Goal: Task Accomplishment & Management: Use online tool/utility

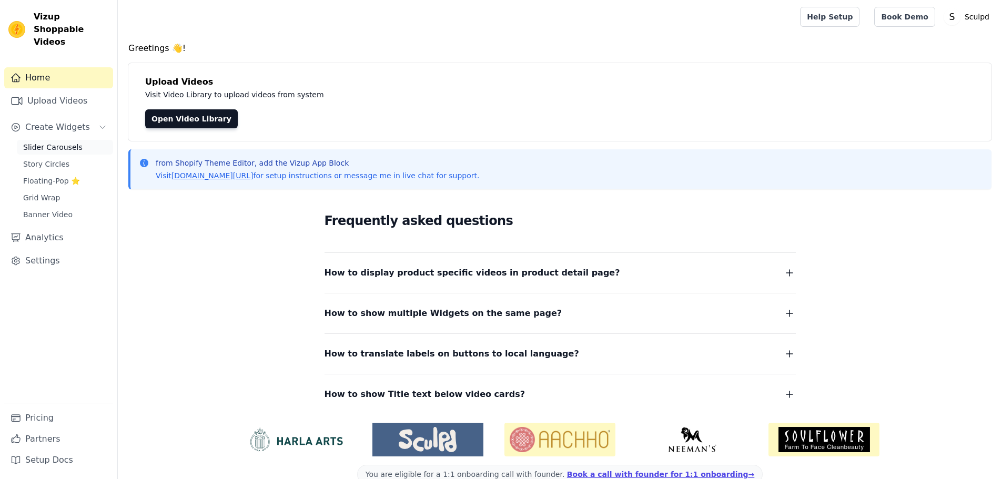
click at [62, 142] on span "Slider Carousels" at bounding box center [52, 147] width 59 height 11
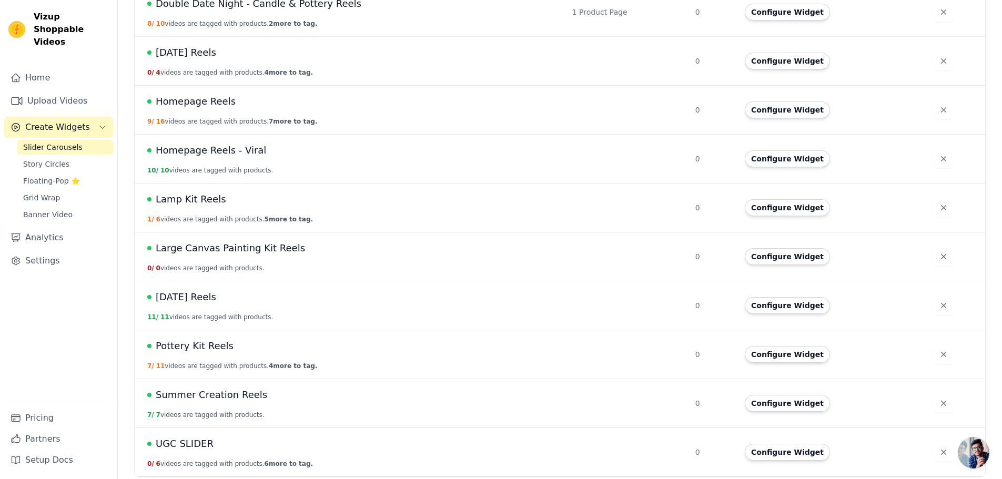
scroll to position [241, 0]
click at [199, 443] on span "UGC SLIDER" at bounding box center [185, 442] width 58 height 15
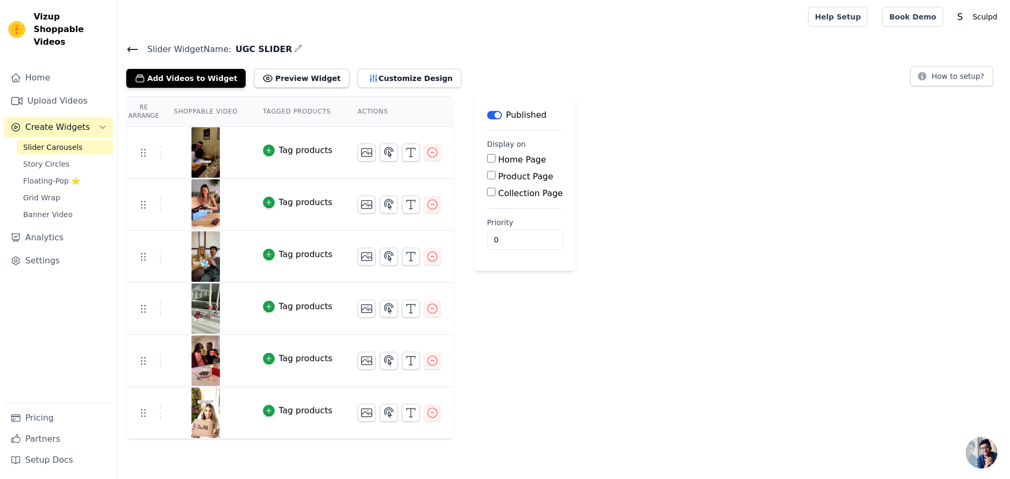
click at [513, 178] on label "Product Page" at bounding box center [525, 176] width 55 height 10
click at [495, 178] on input "Product Page" at bounding box center [491, 175] width 8 height 8
checkbox input "true"
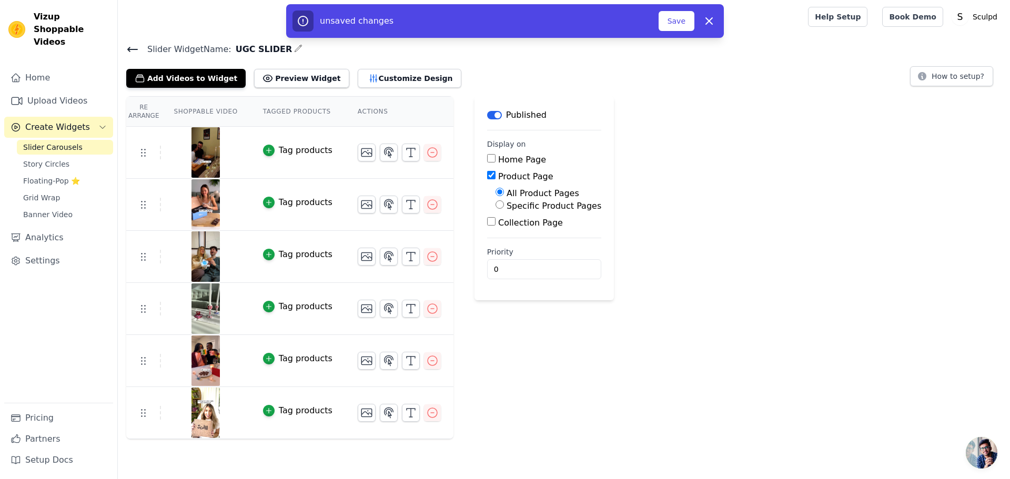
click at [689, 9] on div "unsaved changes Save Dismiss" at bounding box center [505, 21] width 438 height 34
click at [682, 24] on button "Save" at bounding box center [676, 21] width 36 height 20
